Goal: Transaction & Acquisition: Purchase product/service

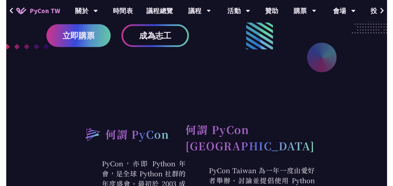
scroll to position [153, 0]
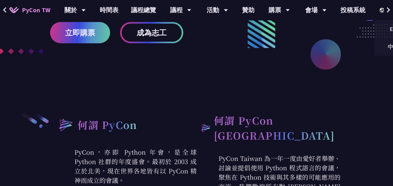
click at [356, 10] on img at bounding box center [383, 10] width 6 height 5
click at [356, 31] on div "EN" at bounding box center [393, 29] width 38 height 15
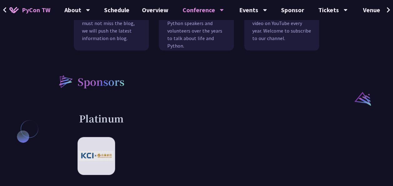
scroll to position [670, 0]
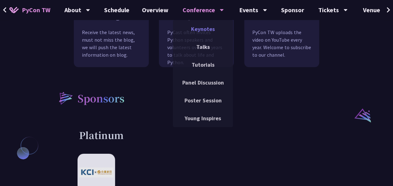
click at [206, 27] on link "Keynotes" at bounding box center [203, 29] width 60 height 15
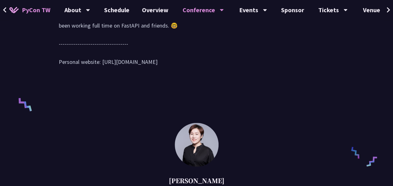
scroll to position [380, 0]
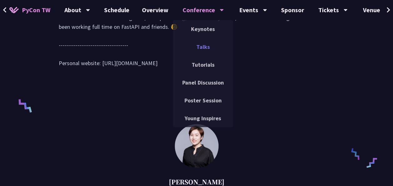
click at [200, 48] on link "Talks" at bounding box center [203, 46] width 60 height 15
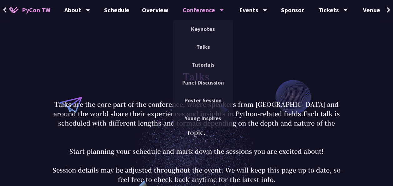
click at [203, 9] on div "Conference" at bounding box center [203, 10] width 41 height 20
click at [209, 29] on link "Keynotes" at bounding box center [203, 29] width 60 height 15
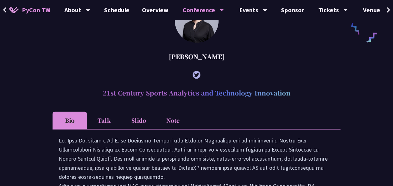
scroll to position [516, 0]
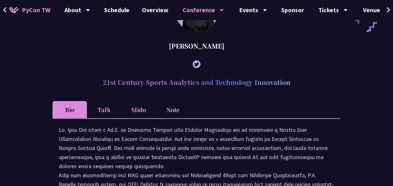
drag, startPoint x: 135, startPoint y: 94, endPoint x: 259, endPoint y: 84, distance: 123.9
click at [259, 84] on h2 "21st Century Sports Analytics and Technology Innovation" at bounding box center [197, 82] width 288 height 19
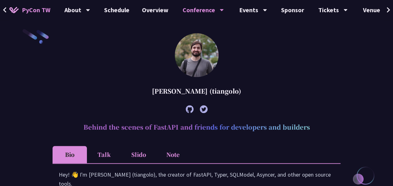
scroll to position [0, 0]
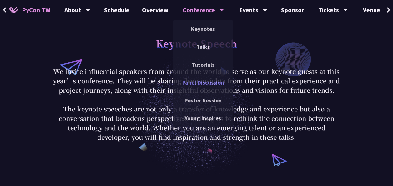
click at [210, 86] on link "Panel Discussion" at bounding box center [203, 82] width 60 height 15
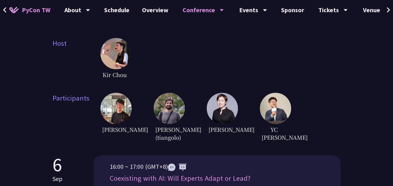
scroll to position [182, 0]
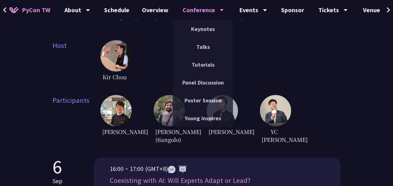
click at [205, 7] on div "Conference" at bounding box center [203, 10] width 41 height 20
click at [200, 15] on div "Conference" at bounding box center [203, 10] width 41 height 20
click at [212, 12] on div "Conference" at bounding box center [203, 10] width 41 height 20
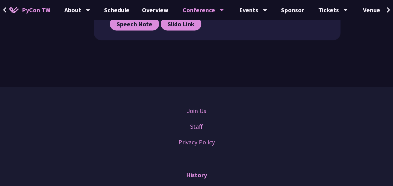
scroll to position [467, 0]
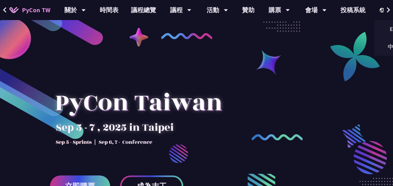
click at [380, 8] on img at bounding box center [383, 10] width 6 height 5
click at [387, 28] on div "EN" at bounding box center [393, 29] width 38 height 15
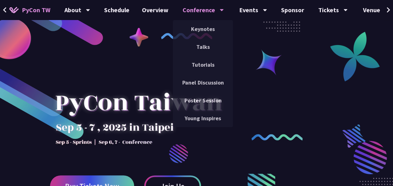
click at [200, 19] on div "Conference" at bounding box center [203, 10] width 41 height 20
click at [203, 52] on link "Talks" at bounding box center [203, 46] width 60 height 15
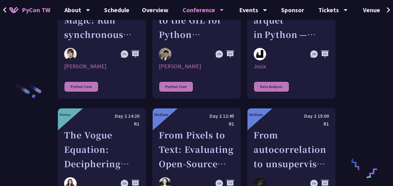
scroll to position [914, 0]
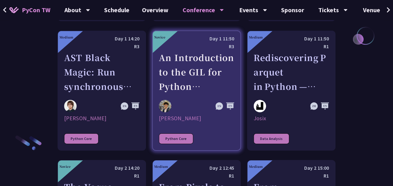
click at [178, 51] on div "An Introduction to the GIL for Python Beginners: Disabling It in Python 3.13 an…" at bounding box center [196, 71] width 75 height 43
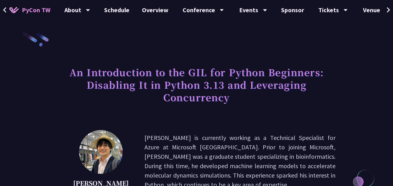
click at [35, 10] on span "PyCon TW" at bounding box center [36, 9] width 28 height 9
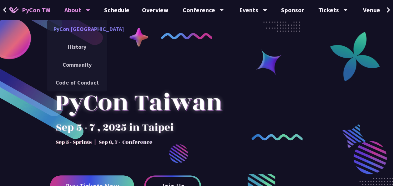
click at [79, 29] on link "PyCon [GEOGRAPHIC_DATA]" at bounding box center [77, 29] width 60 height 15
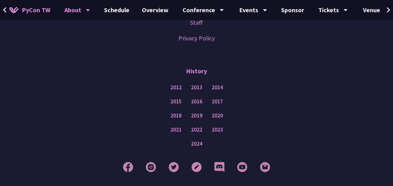
scroll to position [635, 0]
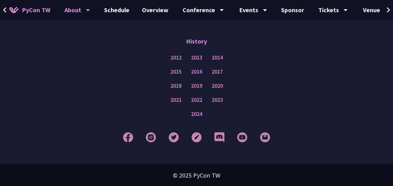
click at [208, 148] on div at bounding box center [197, 137] width 362 height 23
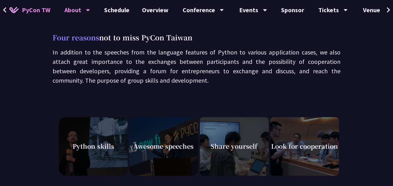
scroll to position [0, 0]
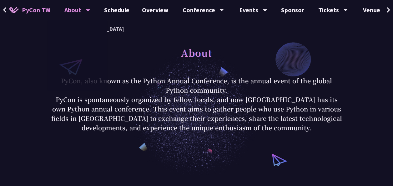
click at [43, 14] on span "PyCon TW" at bounding box center [36, 9] width 28 height 9
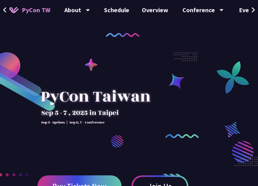
click at [168, 40] on div at bounding box center [129, 155] width 258 height 235
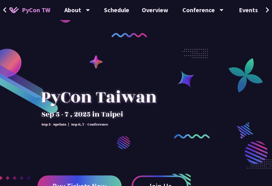
click at [155, 34] on div "Buy Tickets Now Join Us" at bounding box center [136, 117] width 272 height 235
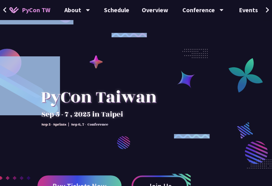
drag, startPoint x: 100, startPoint y: 29, endPoint x: 169, endPoint y: 43, distance: 70.2
click at [169, 43] on div "Buy Tickets Now Join Us" at bounding box center [136, 117] width 272 height 235
drag, startPoint x: 169, startPoint y: 43, endPoint x: 131, endPoint y: 39, distance: 38.3
click at [131, 39] on div at bounding box center [136, 155] width 272 height 235
click at [186, 55] on div at bounding box center [136, 155] width 272 height 235
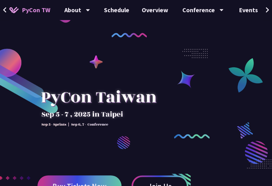
drag, startPoint x: 186, startPoint y: 55, endPoint x: 235, endPoint y: 65, distance: 50.1
click at [235, 65] on div at bounding box center [136, 155] width 272 height 235
drag, startPoint x: 82, startPoint y: 65, endPoint x: 132, endPoint y: 48, distance: 52.7
click at [132, 48] on div at bounding box center [136, 155] width 272 height 235
drag, startPoint x: 99, startPoint y: 66, endPoint x: 151, endPoint y: 46, distance: 56.3
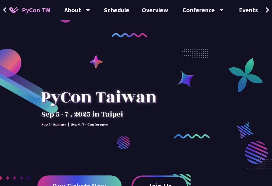
click at [151, 46] on div at bounding box center [136, 155] width 272 height 235
drag, startPoint x: 73, startPoint y: 41, endPoint x: 143, endPoint y: 39, distance: 70.1
click at [143, 39] on div at bounding box center [136, 155] width 272 height 235
drag, startPoint x: 34, startPoint y: 41, endPoint x: 79, endPoint y: 50, distance: 46.1
click at [79, 50] on div at bounding box center [136, 155] width 272 height 235
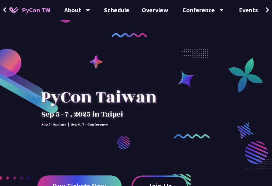
drag, startPoint x: 12, startPoint y: 54, endPoint x: 88, endPoint y: 53, distance: 75.7
click at [88, 53] on div at bounding box center [136, 155] width 272 height 235
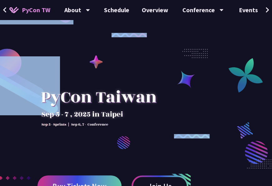
drag, startPoint x: 96, startPoint y: 58, endPoint x: 133, endPoint y: 30, distance: 45.8
click at [133, 30] on div "Buy Tickets Now Join Us" at bounding box center [136, 117] width 272 height 235
drag, startPoint x: 133, startPoint y: 30, endPoint x: 94, endPoint y: 58, distance: 48.1
click at [94, 58] on div at bounding box center [136, 155] width 272 height 235
copy div
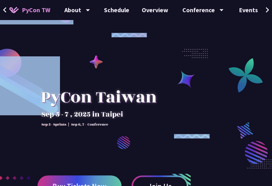
click at [157, 60] on div at bounding box center [136, 155] width 272 height 235
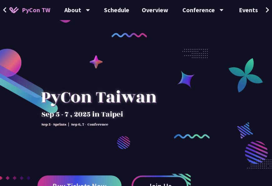
drag, startPoint x: 36, startPoint y: 11, endPoint x: 141, endPoint y: 70, distance: 120.7
click at [141, 70] on div at bounding box center [99, 113] width 123 height 88
drag, startPoint x: 86, startPoint y: 102, endPoint x: 134, endPoint y: 88, distance: 50.0
click at [134, 88] on div at bounding box center [99, 113] width 123 height 88
drag, startPoint x: 111, startPoint y: 104, endPoint x: 135, endPoint y: 96, distance: 25.8
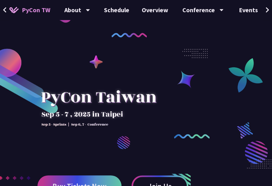
click at [135, 96] on div at bounding box center [99, 113] width 123 height 88
drag, startPoint x: 68, startPoint y: 94, endPoint x: 141, endPoint y: 93, distance: 73.2
click at [141, 93] on div at bounding box center [99, 113] width 123 height 88
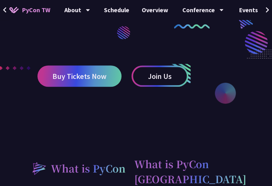
scroll to position [112, 0]
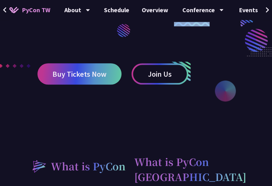
drag, startPoint x: 213, startPoint y: 96, endPoint x: 210, endPoint y: 98, distance: 3.6
click at [210, 98] on div at bounding box center [136, 43] width 272 height 235
drag, startPoint x: 210, startPoint y: 98, endPoint x: 253, endPoint y: 32, distance: 78.9
drag, startPoint x: 253, startPoint y: 32, endPoint x: 221, endPoint y: 62, distance: 44.3
click at [221, 62] on div at bounding box center [136, 43] width 272 height 235
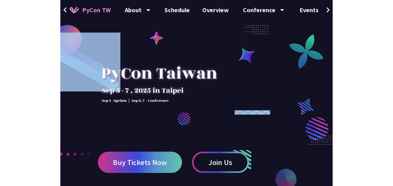
scroll to position [23, 0]
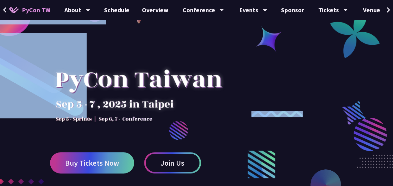
click at [355, 108] on div at bounding box center [196, 131] width 393 height 235
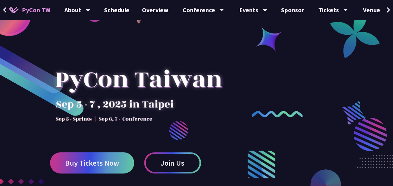
drag, startPoint x: 355, startPoint y: 108, endPoint x: 358, endPoint y: 121, distance: 13.8
drag, startPoint x: 358, startPoint y: 121, endPoint x: 366, endPoint y: 135, distance: 16.4
click at [366, 135] on div at bounding box center [370, 157] width 33 height 79
drag, startPoint x: 366, startPoint y: 135, endPoint x: 329, endPoint y: 142, distance: 37.8
drag, startPoint x: 329, startPoint y: 142, endPoint x: 257, endPoint y: 150, distance: 72.1
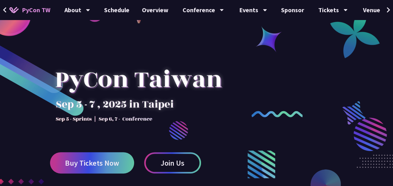
click at [257, 150] on div at bounding box center [196, 131] width 393 height 235
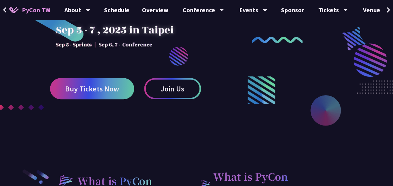
scroll to position [98, 0]
drag, startPoint x: 312, startPoint y: 109, endPoint x: 332, endPoint y: 106, distance: 21.2
click at [332, 106] on div at bounding box center [326, 110] width 30 height 30
drag, startPoint x: 260, startPoint y: 90, endPoint x: 249, endPoint y: 93, distance: 10.9
click at [249, 93] on div at bounding box center [262, 115] width 28 height 79
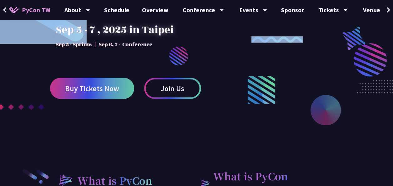
drag, startPoint x: 255, startPoint y: 83, endPoint x: 297, endPoint y: 99, distance: 45.1
click at [297, 99] on div at bounding box center [196, 57] width 393 height 235
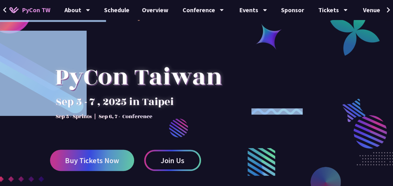
scroll to position [24, 0]
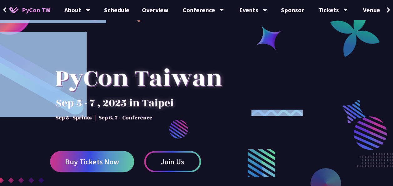
click at [178, 134] on div at bounding box center [196, 130] width 393 height 235
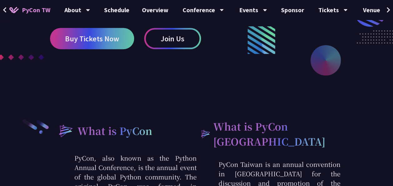
scroll to position [148, 0]
drag, startPoint x: 23, startPoint y: 59, endPoint x: 75, endPoint y: 82, distance: 57.1
click at [75, 82] on div at bounding box center [196, 7] width 393 height 235
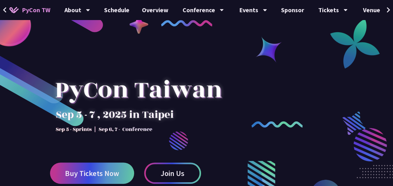
scroll to position [3, 0]
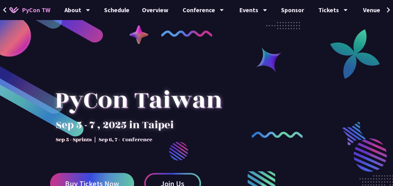
drag, startPoint x: 271, startPoint y: 54, endPoint x: 293, endPoint y: 68, distance: 26.5
click at [293, 68] on div at bounding box center [196, 152] width 393 height 235
drag, startPoint x: 271, startPoint y: 63, endPoint x: 263, endPoint y: 64, distance: 8.8
click at [263, 64] on div at bounding box center [196, 152] width 393 height 235
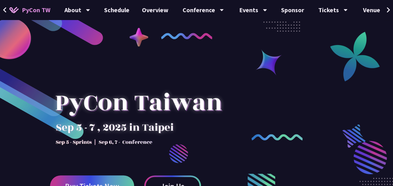
drag, startPoint x: 196, startPoint y: 36, endPoint x: 173, endPoint y: 56, distance: 29.7
click at [173, 56] on div at bounding box center [196, 155] width 393 height 235
click at [267, 63] on div at bounding box center [196, 155] width 393 height 235
drag, startPoint x: 267, startPoint y: 63, endPoint x: 234, endPoint y: 92, distance: 44.1
click at [234, 92] on div at bounding box center [196, 155] width 393 height 235
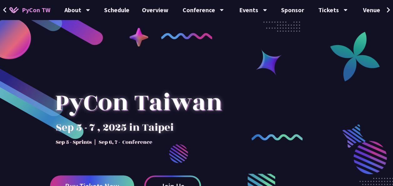
click at [186, 108] on div at bounding box center [138, 113] width 177 height 88
drag, startPoint x: 186, startPoint y: 108, endPoint x: 184, endPoint y: 138, distance: 30.1
click at [184, 138] on div at bounding box center [138, 113] width 177 height 88
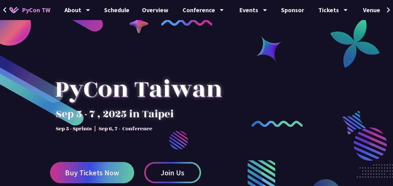
scroll to position [14, 0]
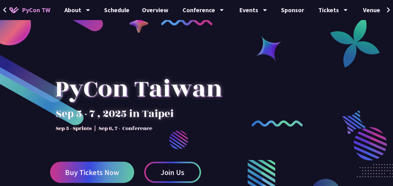
drag, startPoint x: 178, startPoint y: 159, endPoint x: 155, endPoint y: 133, distance: 34.3
click at [155, 133] on div at bounding box center [138, 99] width 177 height 88
drag, startPoint x: 353, startPoint y: 47, endPoint x: 232, endPoint y: 63, distance: 122.3
click at [232, 63] on div at bounding box center [196, 141] width 393 height 235
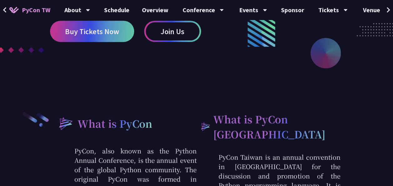
scroll to position [0, 0]
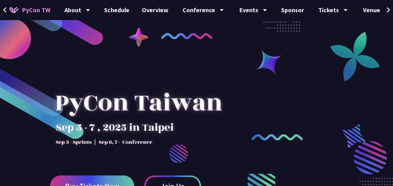
drag, startPoint x: 44, startPoint y: 13, endPoint x: 245, endPoint y: 102, distance: 219.6
click at [245, 102] on div at bounding box center [196, 155] width 393 height 235
click at [159, 66] on div at bounding box center [196, 155] width 393 height 235
drag, startPoint x: 112, startPoint y: 70, endPoint x: 121, endPoint y: 77, distance: 11.1
click at [121, 77] on div at bounding box center [138, 113] width 177 height 88
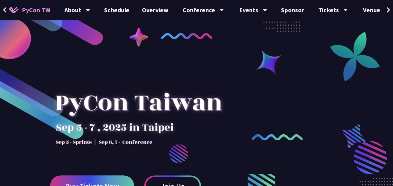
click at [121, 77] on div at bounding box center [138, 113] width 177 height 88
click at [137, 61] on div at bounding box center [196, 155] width 393 height 235
click at [154, 64] on div at bounding box center [196, 155] width 393 height 235
click at [134, 72] on div at bounding box center [138, 113] width 177 height 88
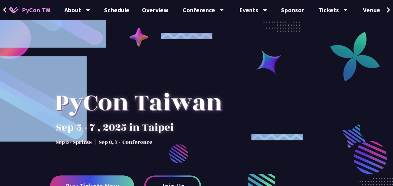
drag, startPoint x: 132, startPoint y: 34, endPoint x: 159, endPoint y: 42, distance: 27.6
click at [159, 42] on div "Buy Tickets Now Join Us" at bounding box center [196, 117] width 393 height 235
drag, startPoint x: 159, startPoint y: 42, endPoint x: 207, endPoint y: 82, distance: 62.9
click at [207, 82] on div at bounding box center [138, 113] width 177 height 88
click at [255, 87] on div at bounding box center [196, 155] width 393 height 235
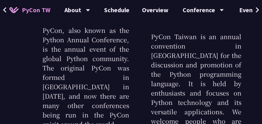
scroll to position [275, 0]
